Goal: Task Accomplishment & Management: Use online tool/utility

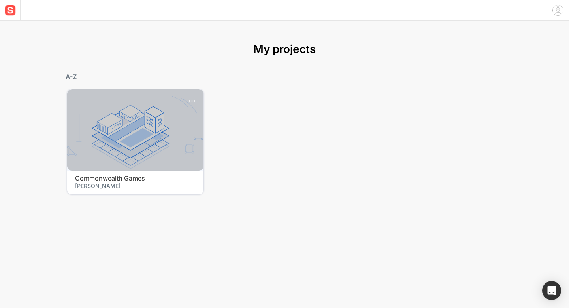
click at [166, 136] on div at bounding box center [135, 129] width 136 height 81
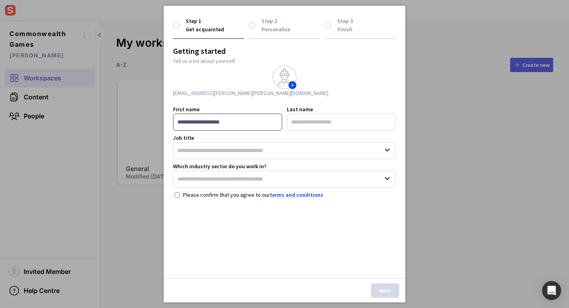
click at [242, 120] on input "First name" at bounding box center [227, 121] width 109 height 17
type input "*"
click at [292, 125] on input "Last name" at bounding box center [341, 121] width 109 height 17
click at [192, 126] on input "*" at bounding box center [227, 121] width 109 height 17
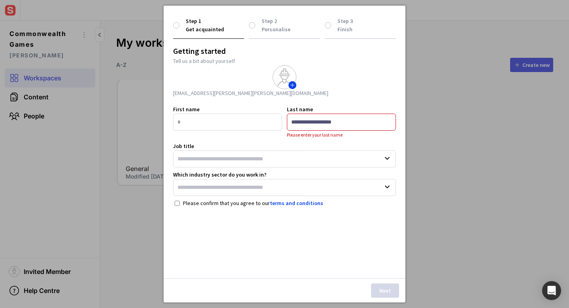
click at [325, 127] on input "Last name" at bounding box center [341, 121] width 109 height 17
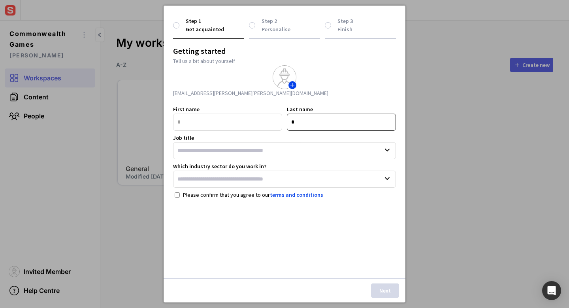
type input "*"
click at [293, 151] on input "Job title" at bounding box center [284, 150] width 223 height 17
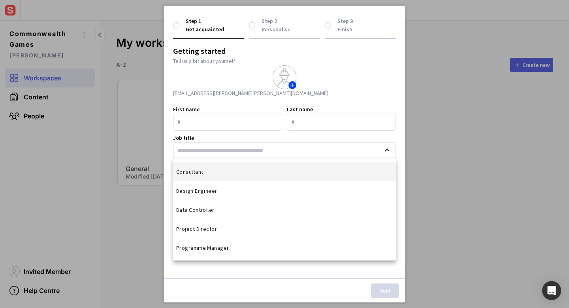
click at [272, 173] on mat-option "Consultant" at bounding box center [284, 171] width 223 height 19
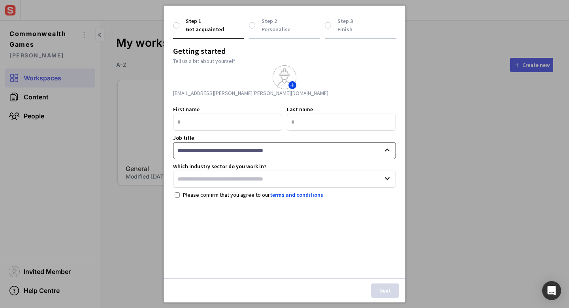
type input "**********"
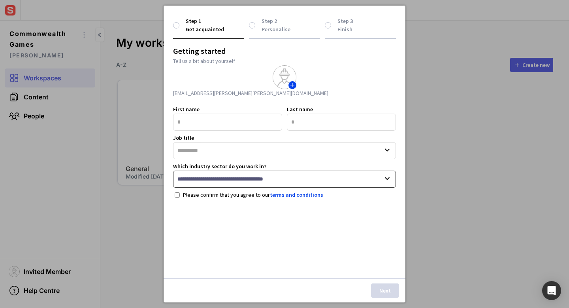
click at [259, 176] on input "Which industry sector do you work in?" at bounding box center [284, 178] width 223 height 17
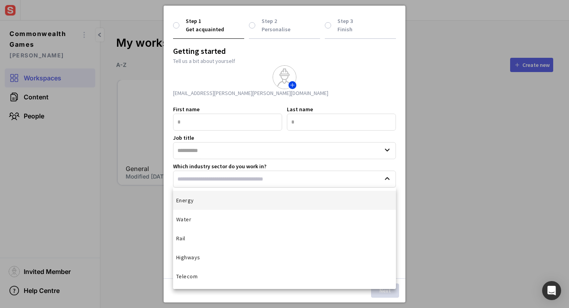
click at [207, 203] on mat-option "Energy" at bounding box center [284, 200] width 223 height 19
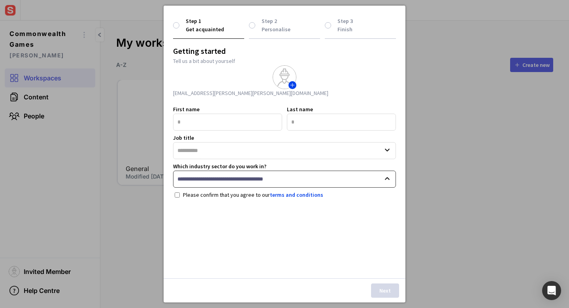
type input "******"
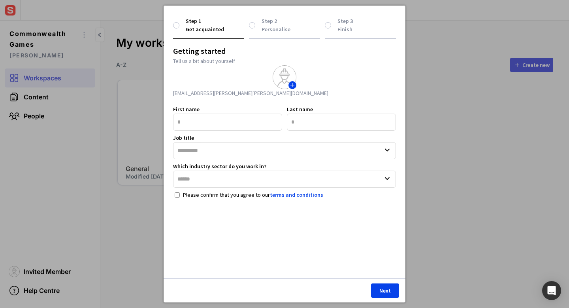
click at [395, 288] on button "Next" at bounding box center [385, 290] width 28 height 14
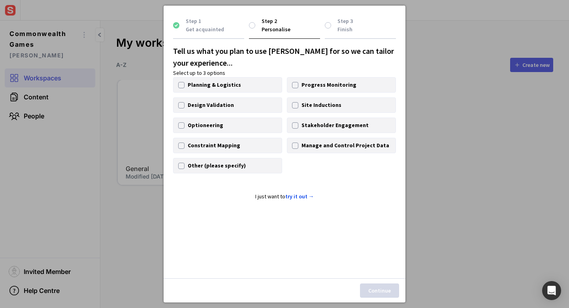
drag, startPoint x: 181, startPoint y: 142, endPoint x: 198, endPoint y: 155, distance: 21.8
click at [181, 142] on div at bounding box center [181, 145] width 6 height 6
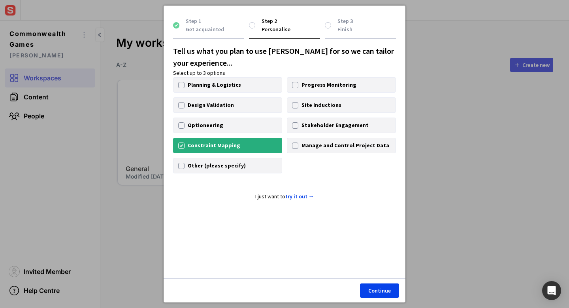
click at [373, 289] on button "Continue" at bounding box center [379, 290] width 39 height 14
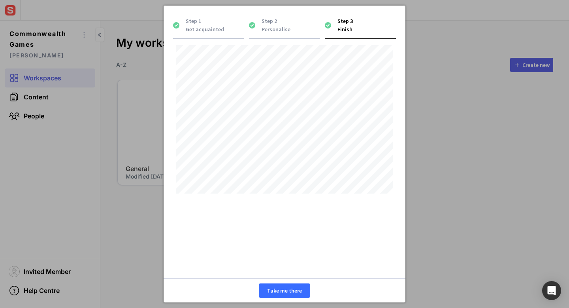
click at [268, 286] on button "Take me there" at bounding box center [284, 290] width 51 height 14
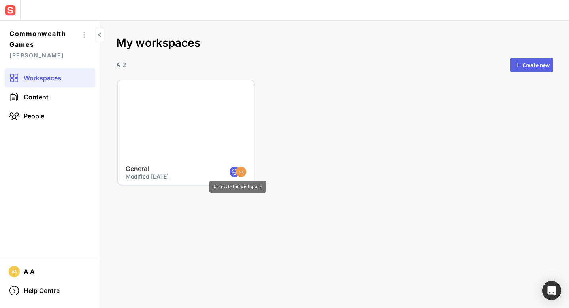
click at [233, 170] on img at bounding box center [234, 171] width 7 height 7
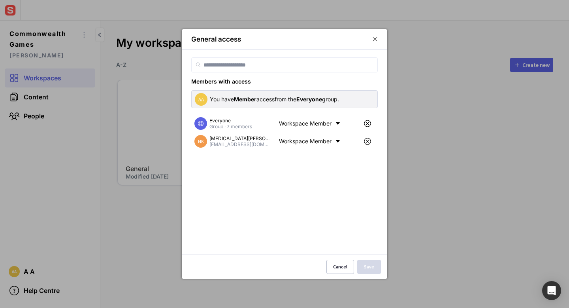
click at [130, 217] on div at bounding box center [284, 154] width 569 height 308
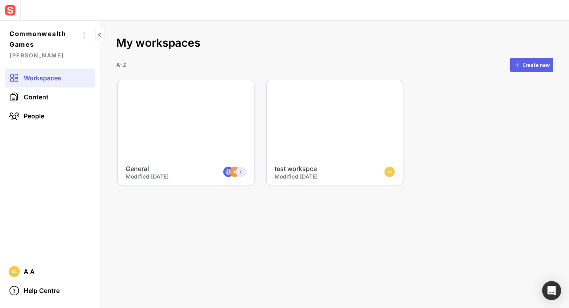
click at [329, 132] on div at bounding box center [335, 120] width 136 height 81
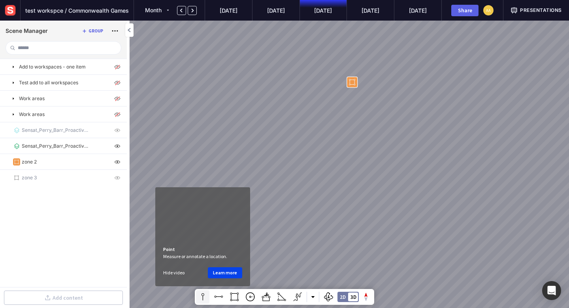
click at [205, 298] on mapp-icon at bounding box center [203, 297] width 12 height 12
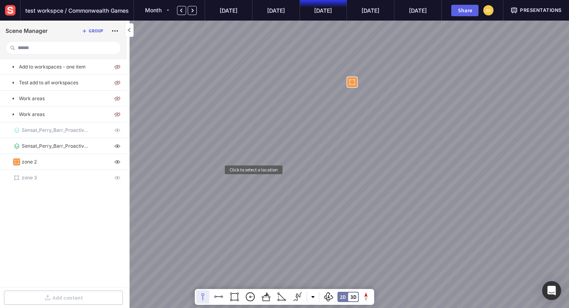
click at [223, 176] on div at bounding box center [284, 154] width 569 height 308
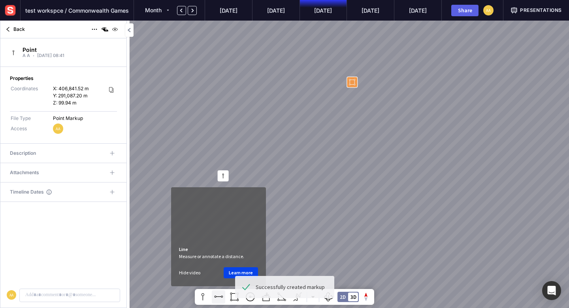
click at [219, 296] on mapp-icon at bounding box center [219, 297] width 12 height 12
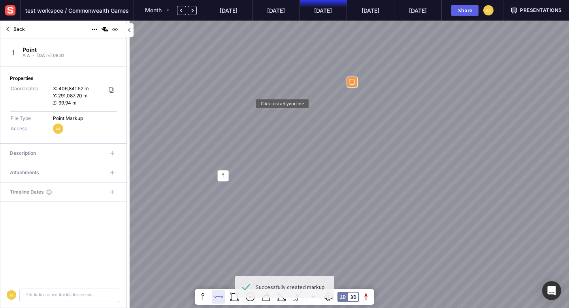
click at [255, 108] on div at bounding box center [284, 154] width 569 height 308
click at [277, 137] on div "49.15 m" at bounding box center [284, 154] width 569 height 308
click at [277, 137] on div "49.42 m" at bounding box center [284, 154] width 569 height 308
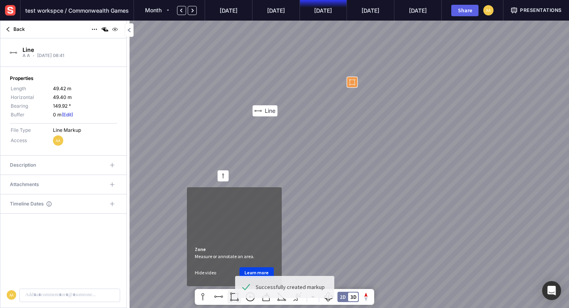
click at [232, 296] on mapp-icon at bounding box center [234, 297] width 12 height 12
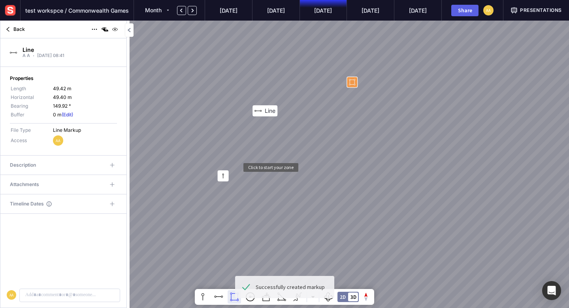
click at [242, 174] on div "Line" at bounding box center [284, 154] width 569 height 308
click at [277, 180] on div "Line 0.00 m²" at bounding box center [284, 154] width 569 height 308
click at [260, 206] on div "Line 456.09 m²" at bounding box center [284, 154] width 569 height 308
click at [244, 208] on div "Line 728.05 m²" at bounding box center [284, 154] width 569 height 308
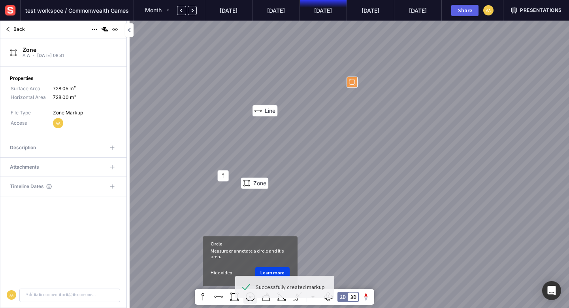
click at [250, 298] on mapp-icon at bounding box center [250, 297] width 12 height 12
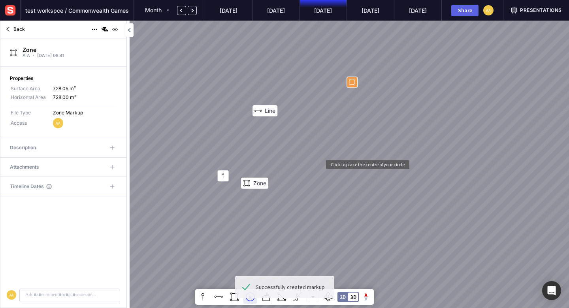
click at [326, 166] on div "Line Zone" at bounding box center [284, 154] width 569 height 308
click at [332, 179] on div "Line Zone 13.12 m" at bounding box center [284, 154] width 569 height 308
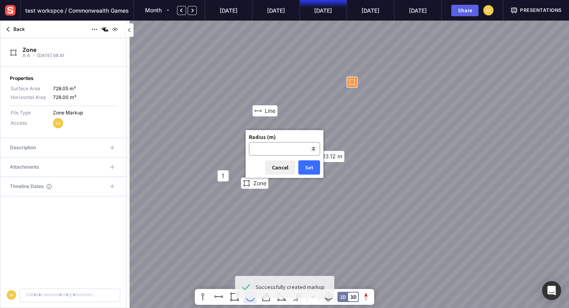
click at [310, 168] on button "Set" at bounding box center [309, 167] width 22 height 14
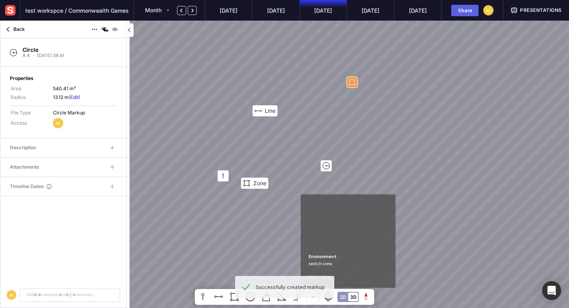
click at [343, 298] on div "2D" at bounding box center [343, 296] width 6 height 5
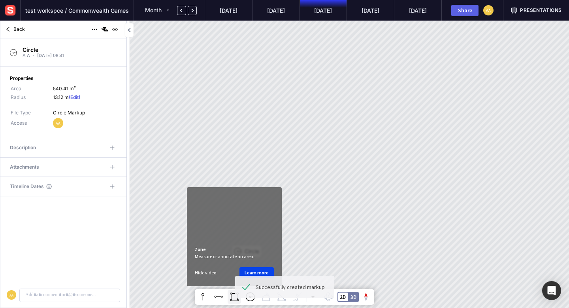
click at [236, 296] on mapp-icon at bounding box center [234, 297] width 12 height 12
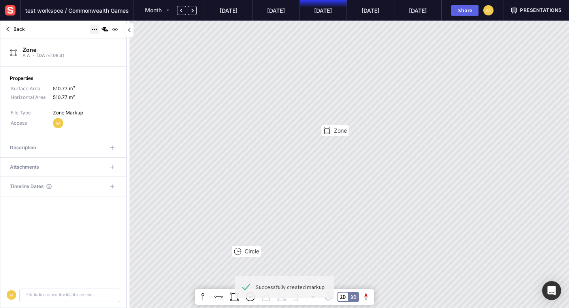
click at [92, 25] on mapp-icon at bounding box center [94, 29] width 9 height 9
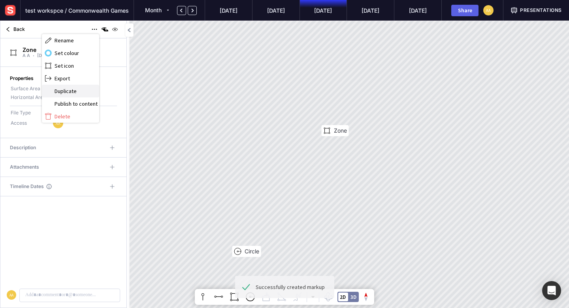
click at [59, 94] on span "Duplicate" at bounding box center [76, 90] width 43 height 7
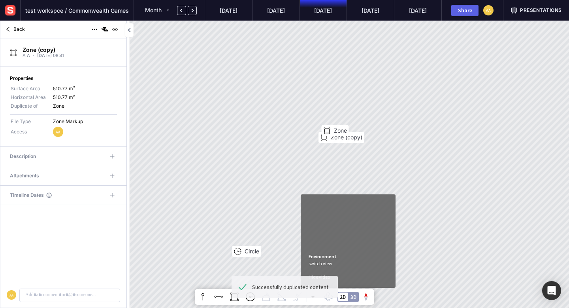
click at [356, 292] on div "2D 3D" at bounding box center [348, 296] width 21 height 10
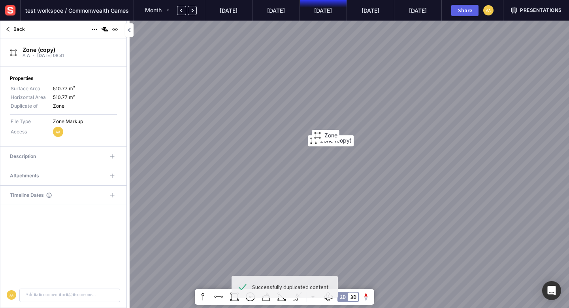
click at [340, 296] on div "2D" at bounding box center [343, 296] width 6 height 5
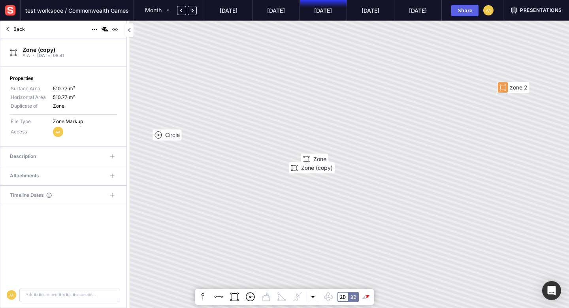
click at [364, 299] on mapp-scene-page "test workspce / Commonwealth Games Month [DATE] [DATE] ’[DATE] Sep ’[DATE] Shar…" at bounding box center [284, 154] width 569 height 308
click at [366, 295] on div at bounding box center [366, 296] width 15 height 15
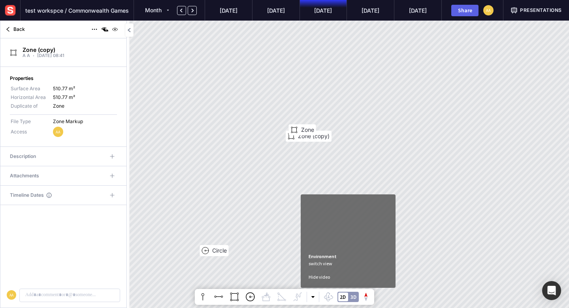
click at [358, 295] on div "2D 3D" at bounding box center [348, 296] width 21 height 10
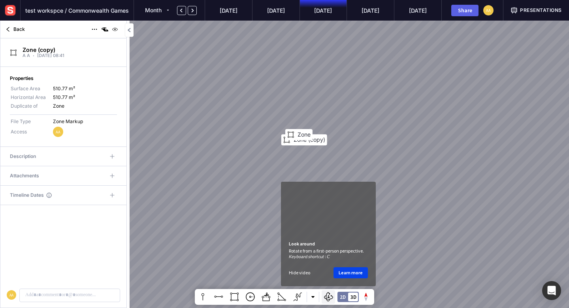
click at [327, 295] on mapp-icon at bounding box center [329, 297] width 10 height 12
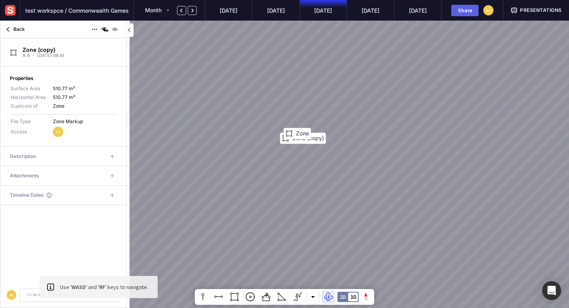
drag, startPoint x: 378, startPoint y: 189, endPoint x: 361, endPoint y: 70, distance: 119.9
click at [360, 69] on div "zone 2 Point Line Zone Circle Zone Zone (copy)" at bounding box center [284, 154] width 569 height 308
drag, startPoint x: 340, startPoint y: 227, endPoint x: 313, endPoint y: 130, distance: 100.4
click at [313, 120] on div "zone 2 Point Line Zone Circle Zone Zone (copy)" at bounding box center [284, 154] width 569 height 308
click at [532, 7] on span "Presentations" at bounding box center [541, 10] width 42 height 7
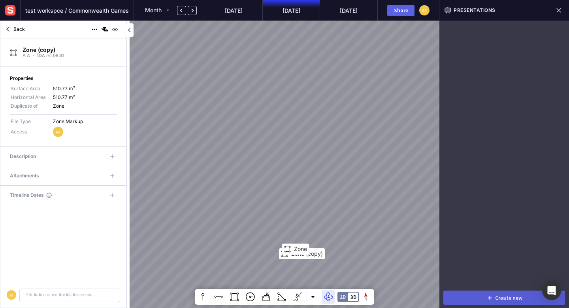
click at [505, 300] on div "Create new" at bounding box center [508, 297] width 27 height 6
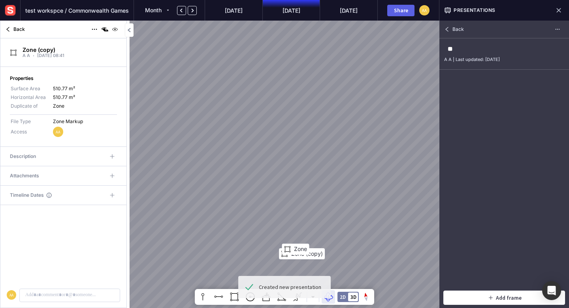
type input "*"
type input "****"
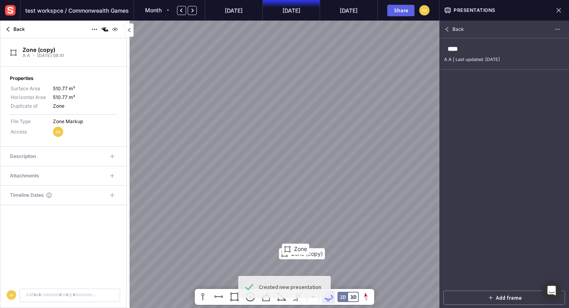
click at [532, 262] on div at bounding box center [505, 178] width 130 height 217
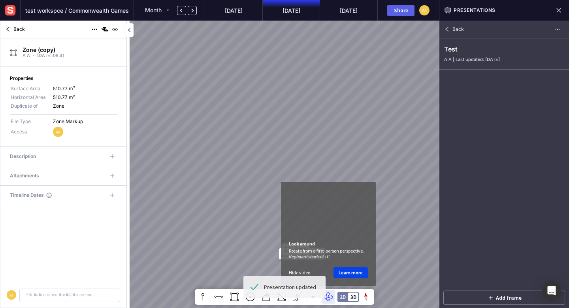
click at [329, 298] on mapp-icon at bounding box center [329, 297] width 10 height 12
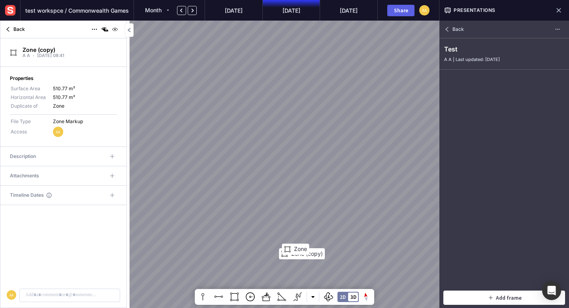
click at [502, 294] on div "Add frame" at bounding box center [509, 297] width 26 height 6
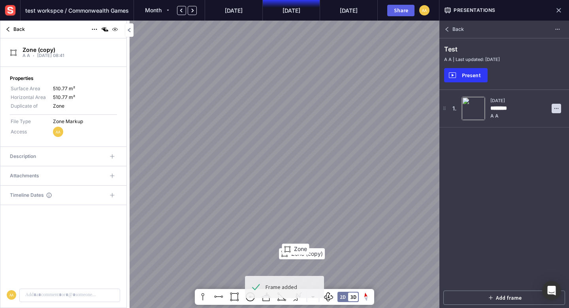
click at [554, 109] on mapp-icon at bounding box center [557, 108] width 8 height 8
click at [549, 122] on span "Delete" at bounding box center [539, 119] width 41 height 7
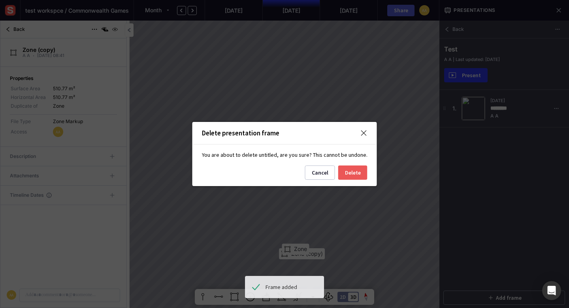
click at [366, 171] on div "You are about to delete untitled, are you sure? This cannot be undone. Cancel D…" at bounding box center [285, 162] width 185 height 36
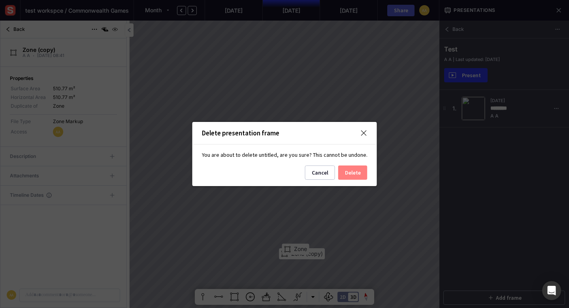
click at [359, 174] on button "Delete" at bounding box center [352, 172] width 29 height 14
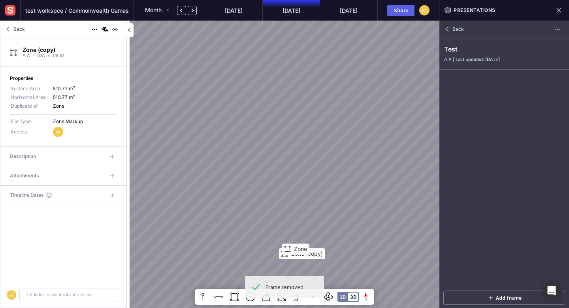
click at [5, 30] on mapp-icon at bounding box center [7, 29] width 9 height 9
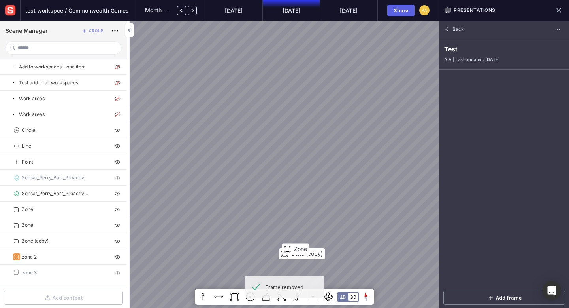
click at [82, 28] on mapp-icon at bounding box center [84, 31] width 6 height 6
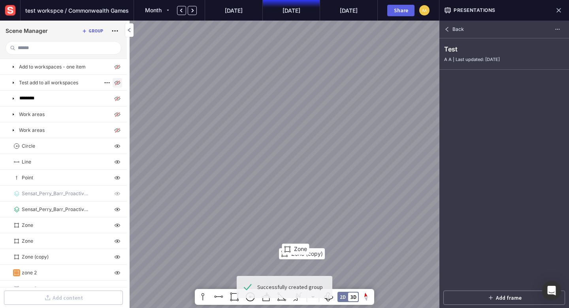
scroll to position [9, 0]
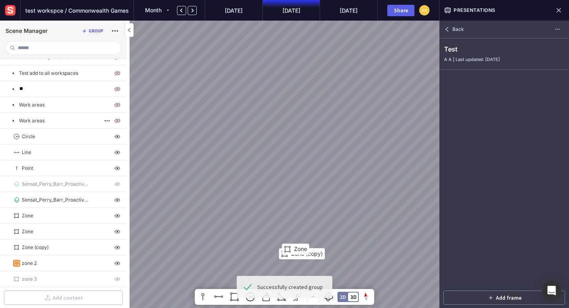
type input "*"
type input "*********"
click at [62, 34] on div "Scene Manager Group" at bounding box center [64, 31] width 116 height 13
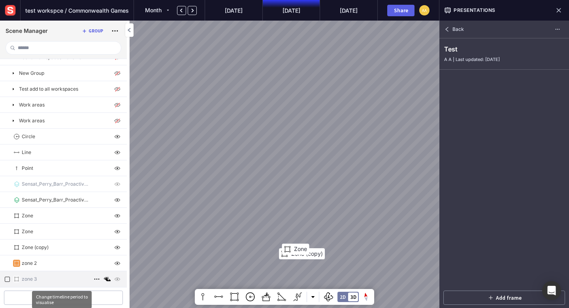
scroll to position [8, 0]
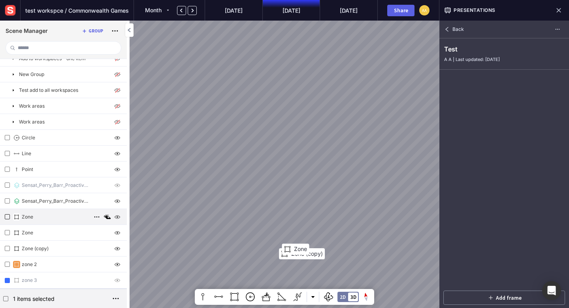
click at [7, 213] on div at bounding box center [7, 216] width 10 height 10
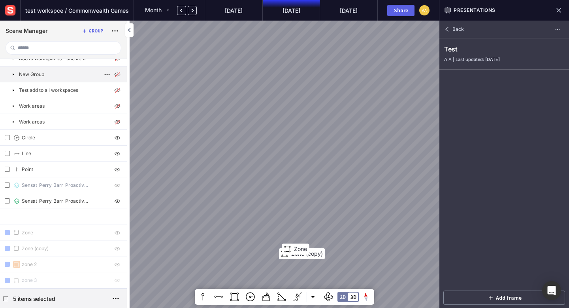
drag, startPoint x: 46, startPoint y: 220, endPoint x: 61, endPoint y: 74, distance: 147.4
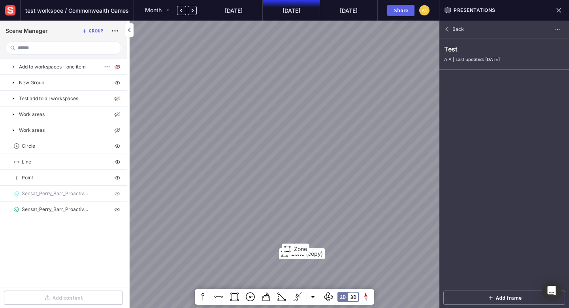
scroll to position [0, 0]
click at [423, 9] on text "AA" at bounding box center [424, 10] width 5 height 5
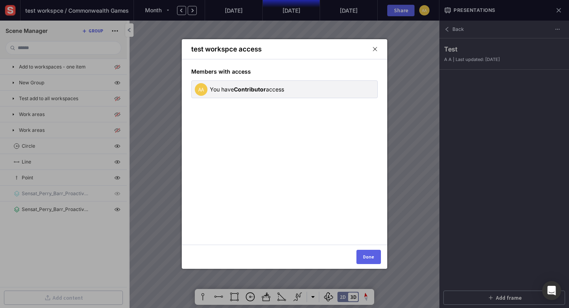
click at [375, 48] on mapp-icon at bounding box center [375, 48] width 6 height 7
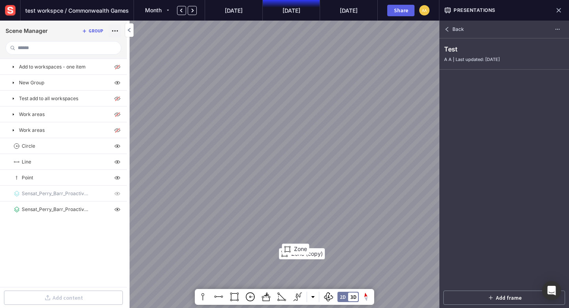
click at [115, 29] on mapp-icon at bounding box center [114, 30] width 11 height 11
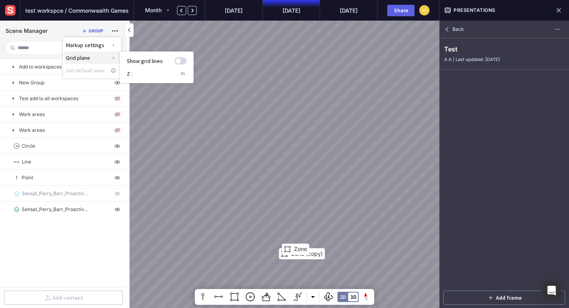
click at [181, 62] on label at bounding box center [181, 60] width 12 height 7
click at [178, 62] on label at bounding box center [181, 60] width 12 height 7
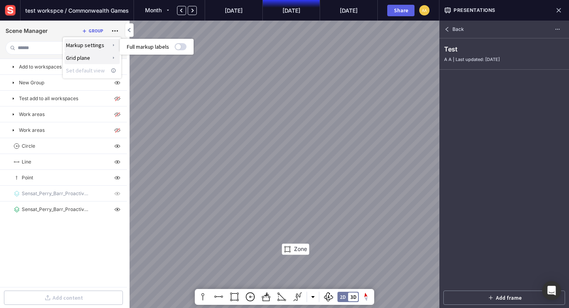
click at [106, 46] on span "Markup settings" at bounding box center [86, 45] width 41 height 7
click at [183, 49] on label at bounding box center [181, 46] width 12 height 7
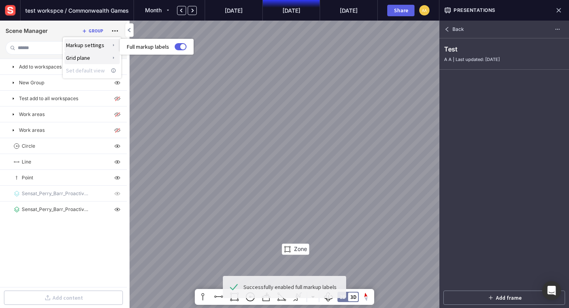
click at [177, 49] on label at bounding box center [181, 46] width 12 height 7
click at [196, 111] on div at bounding box center [284, 154] width 569 height 308
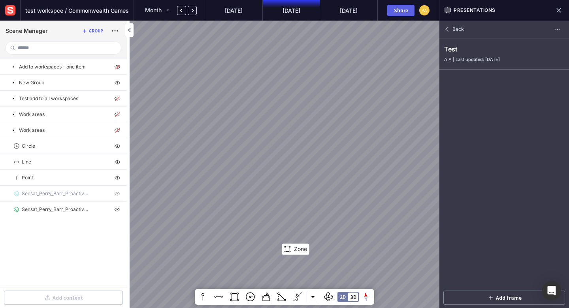
click at [84, 242] on ul "Add to workspaces - one item New Group Test add to all workspaces Work areas Wo…" at bounding box center [63, 173] width 127 height 228
click at [98, 177] on mapp-icon at bounding box center [96, 177] width 9 height 9
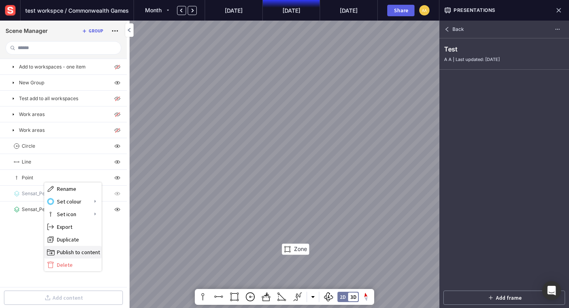
click at [76, 251] on span "Publish to content" at bounding box center [78, 251] width 43 height 7
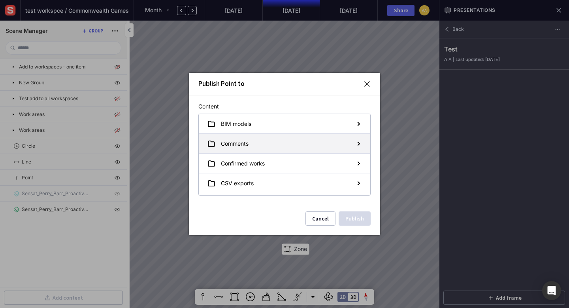
click at [244, 140] on span "Comments" at bounding box center [235, 143] width 28 height 8
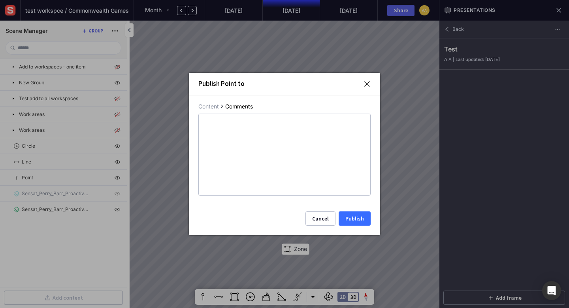
click at [359, 218] on button "Publish" at bounding box center [355, 218] width 32 height 14
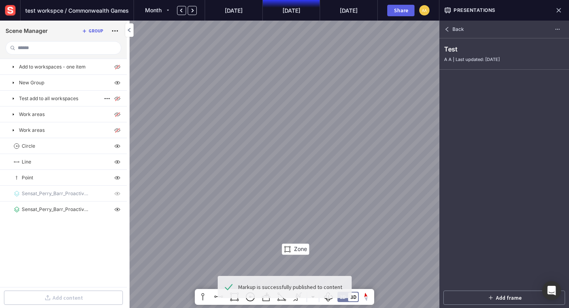
click at [14, 96] on mapp-icon at bounding box center [13, 98] width 6 height 6
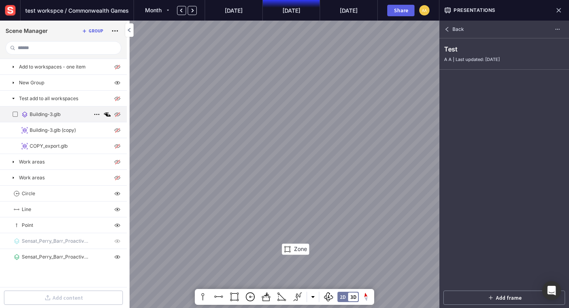
click at [117, 113] on img at bounding box center [117, 113] width 9 height 9
click at [109, 114] on mapp-icon at bounding box center [106, 113] width 9 height 9
click at [96, 113] on mapp-icon at bounding box center [96, 113] width 9 height 9
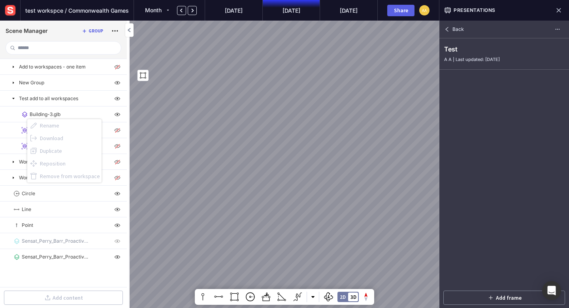
click at [13, 85] on div at bounding box center [284, 154] width 569 height 308
click at [13, 83] on mapp-icon at bounding box center [13, 82] width 6 height 6
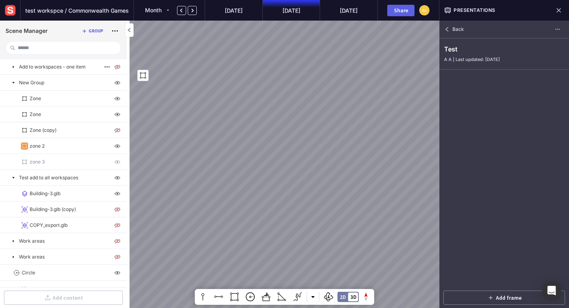
click at [16, 68] on mapp-icon at bounding box center [13, 67] width 6 height 6
click at [15, 239] on mapp-icon at bounding box center [13, 241] width 6 height 6
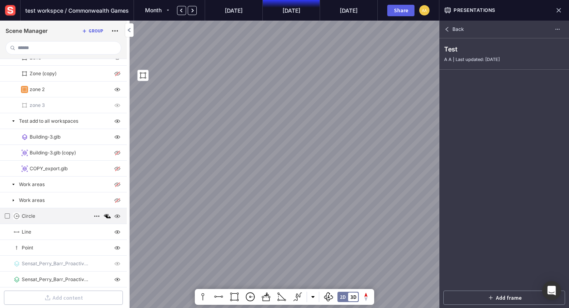
scroll to position [57, 0]
click at [13, 199] on mapp-icon at bounding box center [13, 199] width 6 height 6
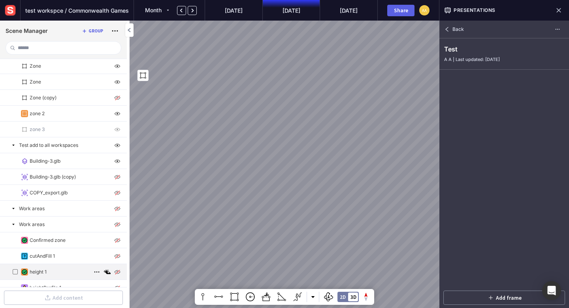
scroll to position [32, 0]
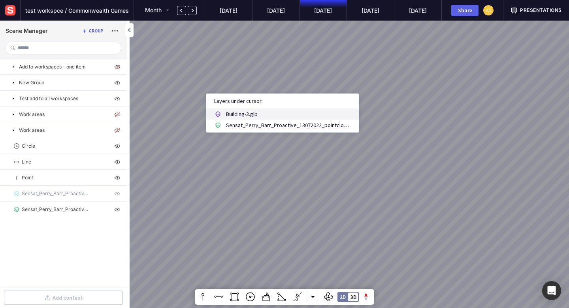
click at [259, 116] on p "Building-3.glb" at bounding box center [288, 113] width 125 height 11
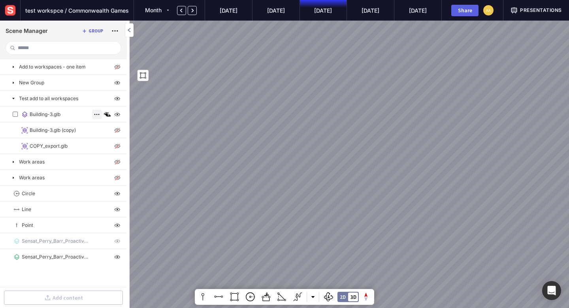
click at [99, 115] on mapp-icon at bounding box center [96, 113] width 9 height 9
click at [64, 155] on label "Duplicate" at bounding box center [64, 150] width 74 height 13
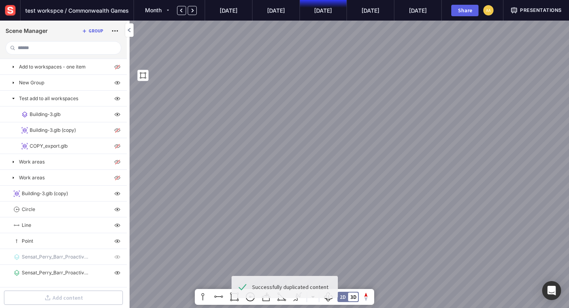
click at [448, 74] on div "Line Zone" at bounding box center [284, 154] width 569 height 308
click at [315, 296] on button at bounding box center [313, 297] width 12 height 16
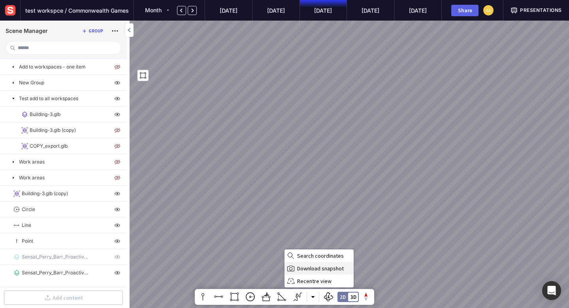
click at [317, 274] on label "Download snapshot" at bounding box center [319, 268] width 69 height 13
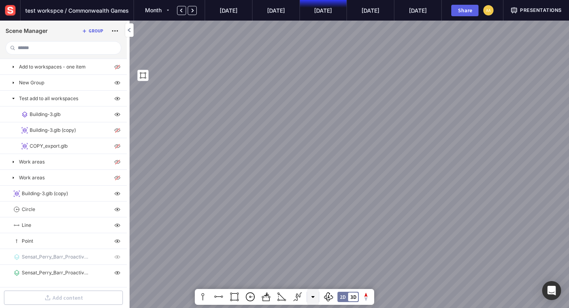
click at [309, 298] on button at bounding box center [313, 297] width 12 height 16
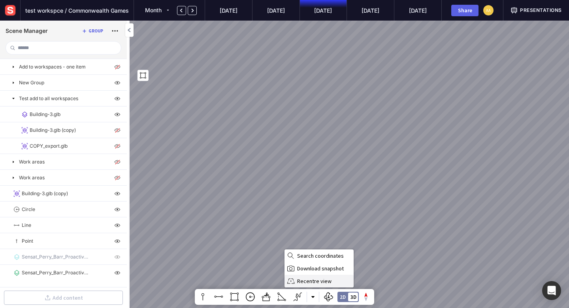
click at [309, 283] on span "Recentre view" at bounding box center [324, 280] width 55 height 7
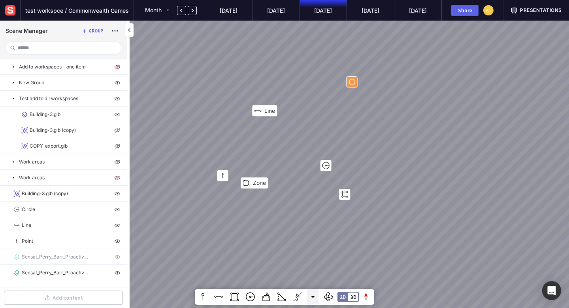
click at [312, 294] on button at bounding box center [313, 297] width 12 height 16
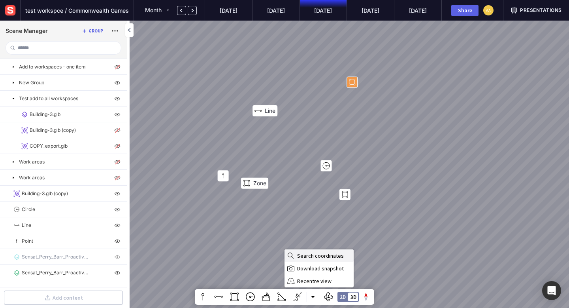
click at [312, 259] on label "Search coordinates" at bounding box center [319, 255] width 69 height 13
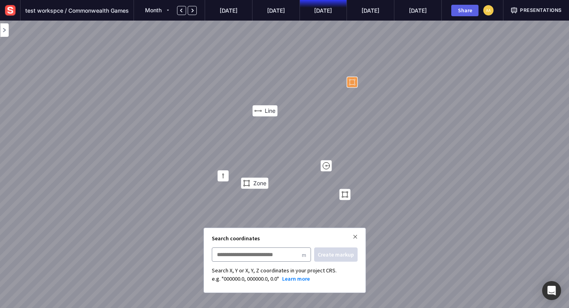
click at [355, 237] on img at bounding box center [355, 236] width 5 height 5
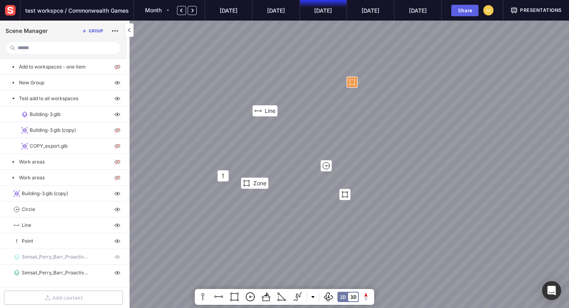
click at [186, 70] on div "Line Zone" at bounding box center [284, 154] width 569 height 308
